Goal: Transaction & Acquisition: Purchase product/service

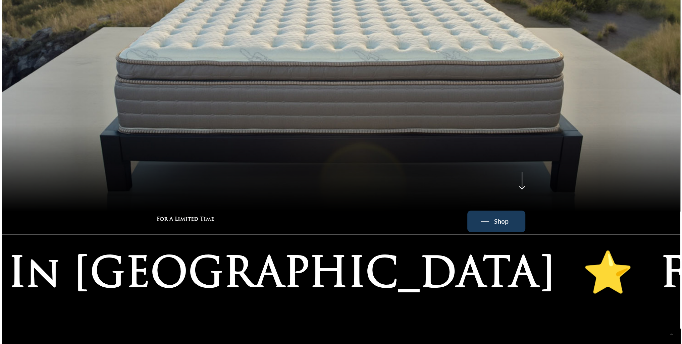
scroll to position [268, 0]
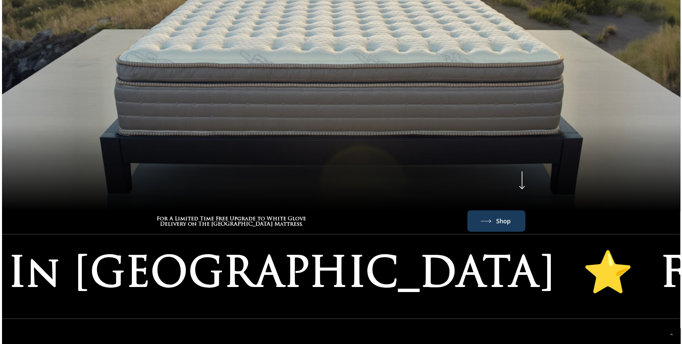
click at [499, 216] on span "Shop" at bounding box center [503, 221] width 14 height 11
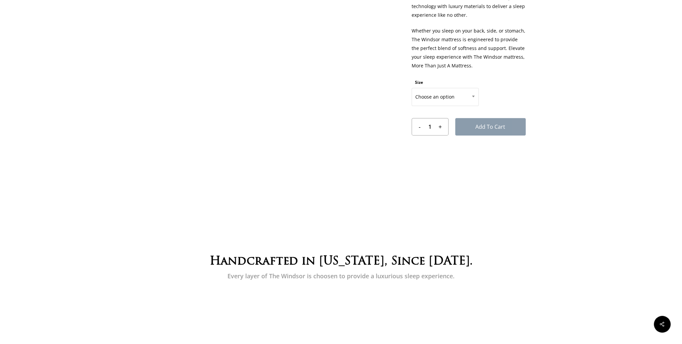
scroll to position [268, 0]
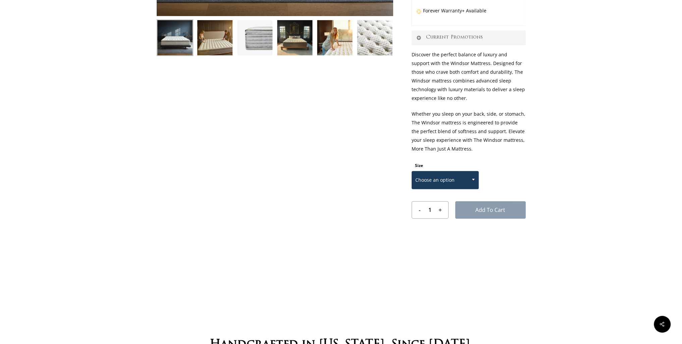
click at [473, 179] on b at bounding box center [473, 180] width 3 height 2
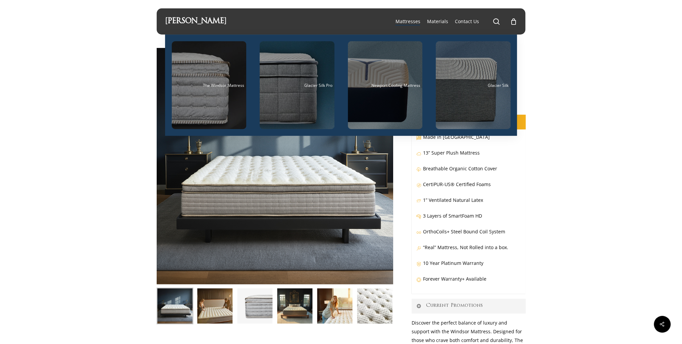
scroll to position [276, 0]
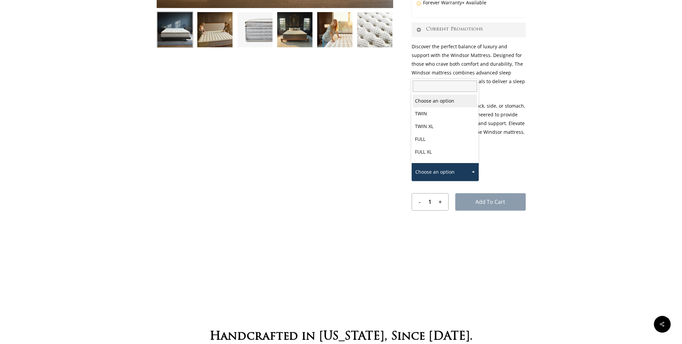
click at [471, 173] on span at bounding box center [473, 171] width 10 height 17
select select "FULL XL"
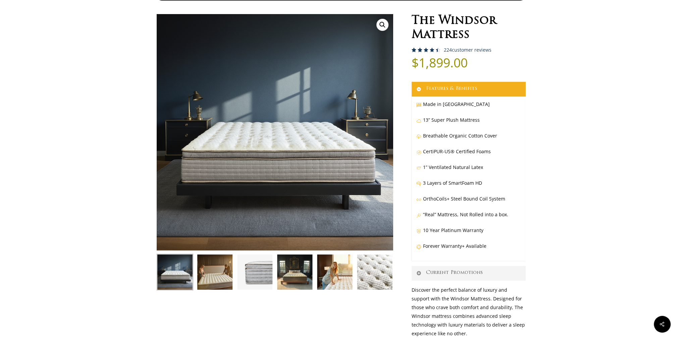
scroll to position [0, 0]
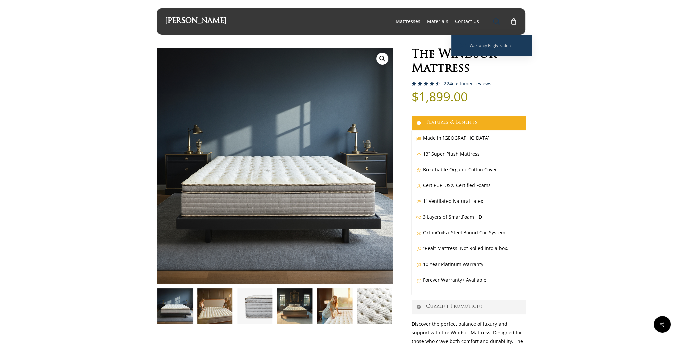
click at [498, 20] on span "Main Menu" at bounding box center [496, 21] width 7 height 7
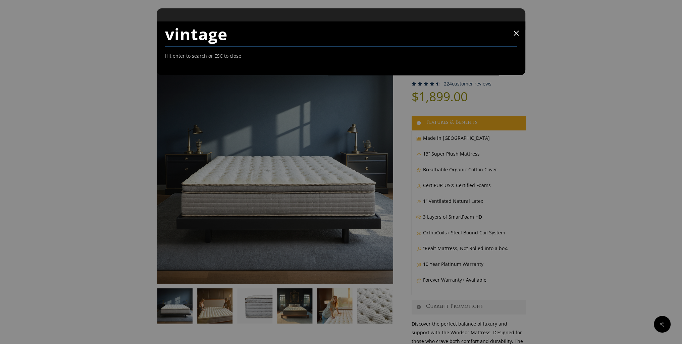
type input "vintage"
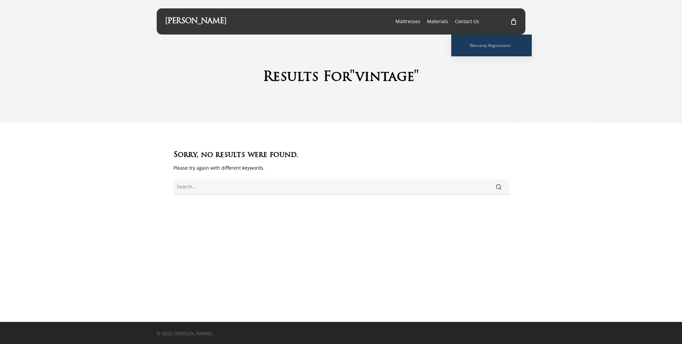
click at [496, 18] on span "Main Menu" at bounding box center [496, 21] width 7 height 7
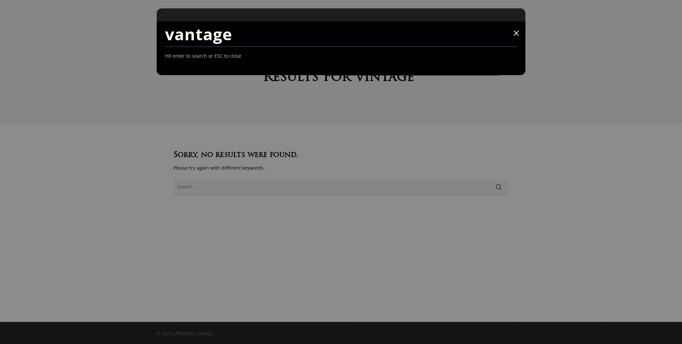
type input "vantage"
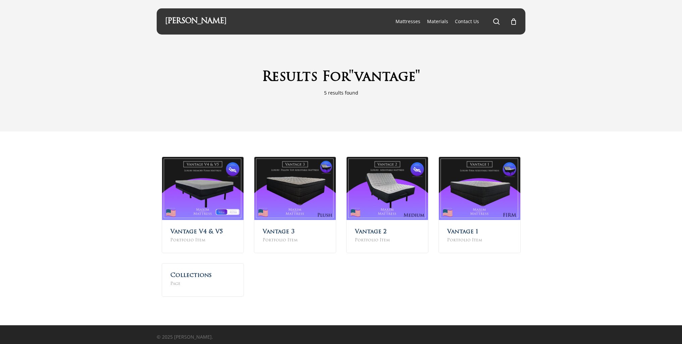
scroll to position [3, 0]
